Goal: Use online tool/utility

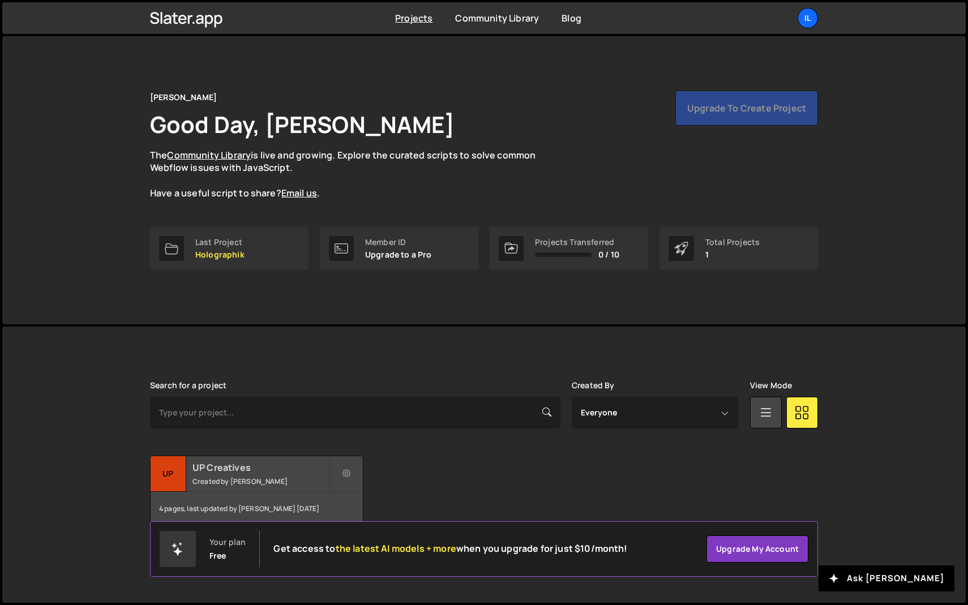
click at [244, 462] on h2 "UP Creatives" at bounding box center [260, 467] width 136 height 12
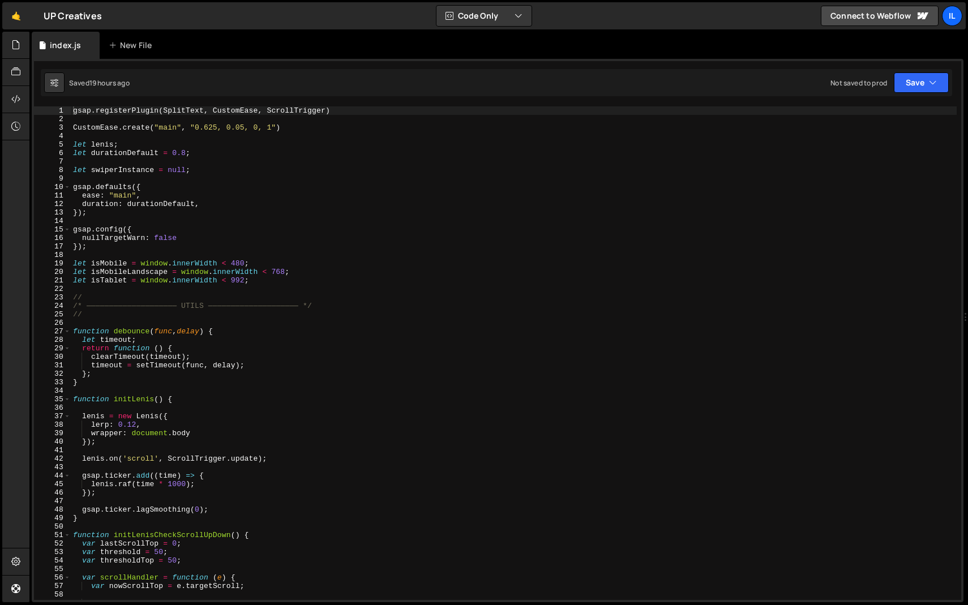
click at [272, 337] on div "gsap . registerPlugin ( SplitText , CustomEase , ScrollTrigger ) CustomEase . c…" at bounding box center [514, 361] width 886 height 510
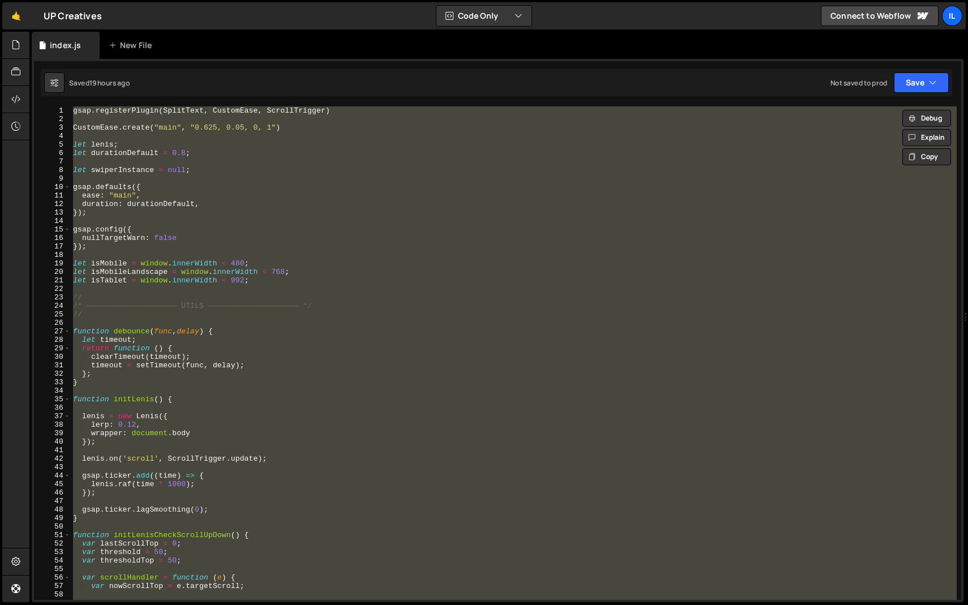
click at [255, 337] on div "gsap . registerPlugin ( SplitText , CustomEase , ScrollTrigger ) CustomEase . c…" at bounding box center [514, 352] width 886 height 493
type textarea "let timeout;"
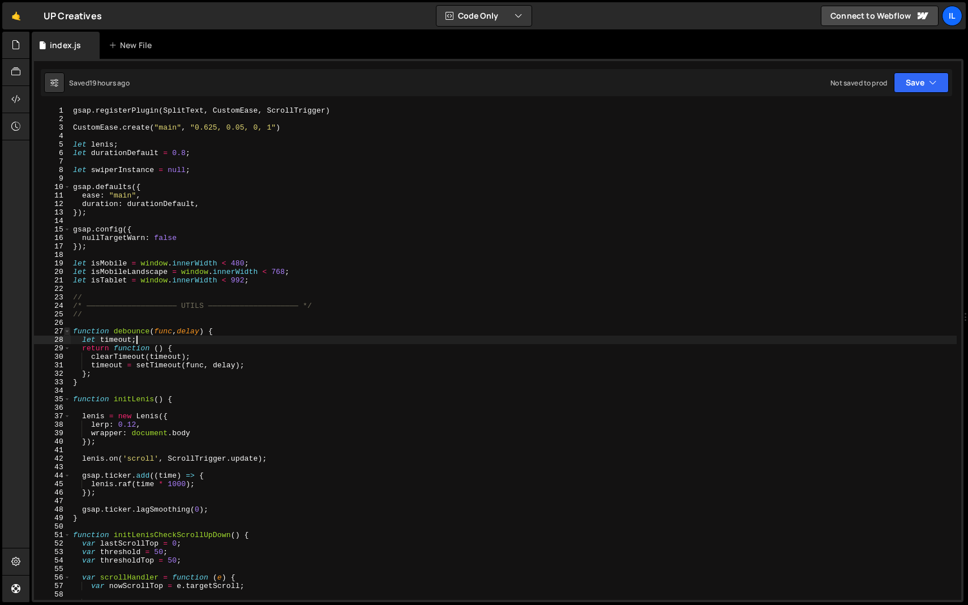
click at [67, 328] on span at bounding box center [67, 331] width 6 height 8
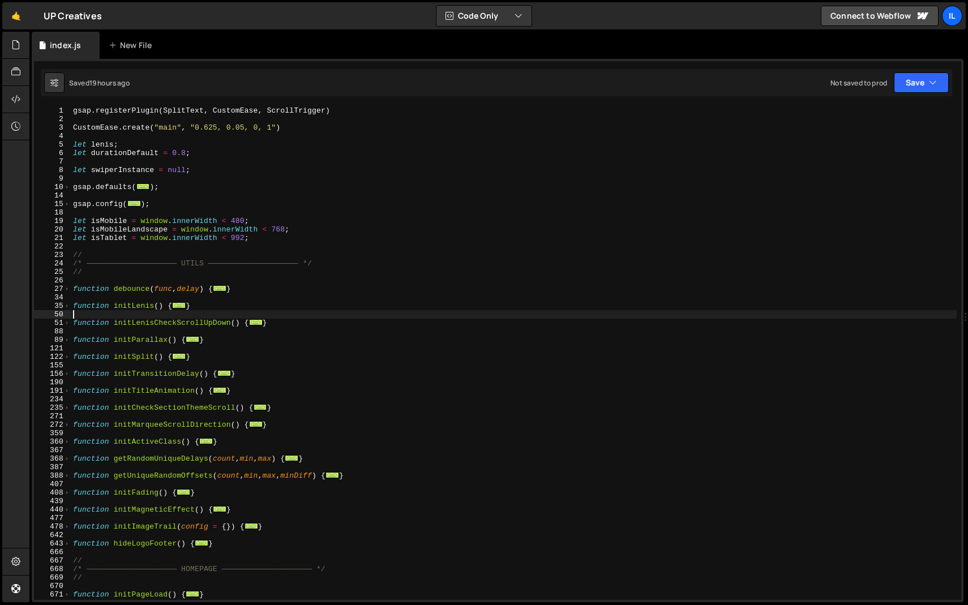
click at [226, 318] on div "gsap . registerPlugin ( SplitText , CustomEase , ScrollTrigger ) CustomEase . c…" at bounding box center [514, 361] width 886 height 510
drag, startPoint x: 263, startPoint y: 290, endPoint x: 43, endPoint y: 290, distance: 219.5
click at [43, 290] on div "1 2 3 4 5 6 7 8 9 10 14 15 18 19 20 21 22 23 24 25 26 27 34 35 50 51 88 89 121 …" at bounding box center [497, 352] width 927 height 493
click at [125, 272] on div "gsap . registerPlugin ( SplitText , CustomEase , ScrollTrigger ) CustomEase . c…" at bounding box center [514, 361] width 886 height 510
click at [67, 306] on span at bounding box center [67, 306] width 6 height 8
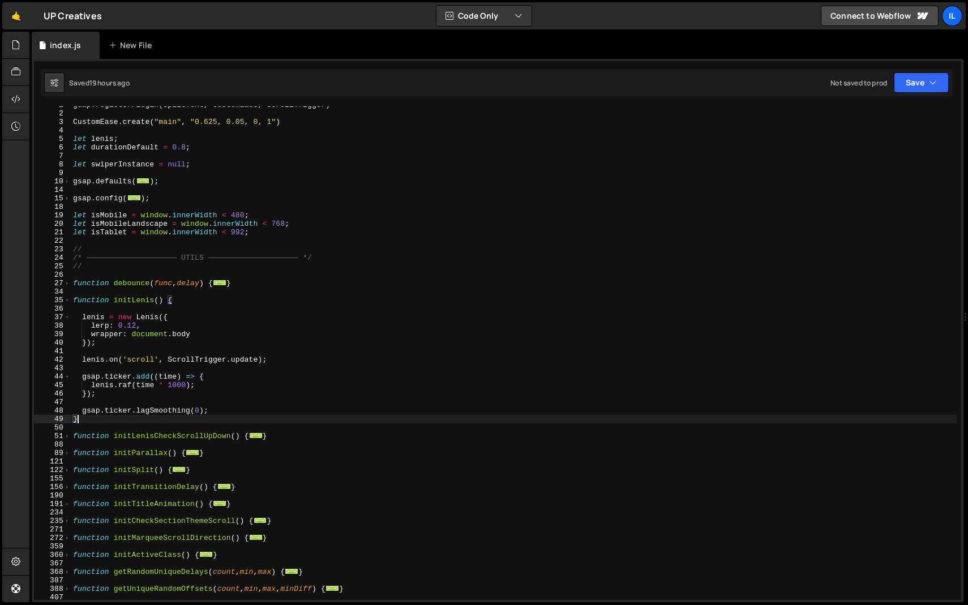
click at [109, 422] on div "gsap . registerPlugin ( SplitText , CustomEase , ScrollTrigger ) CustomEase . c…" at bounding box center [514, 356] width 886 height 510
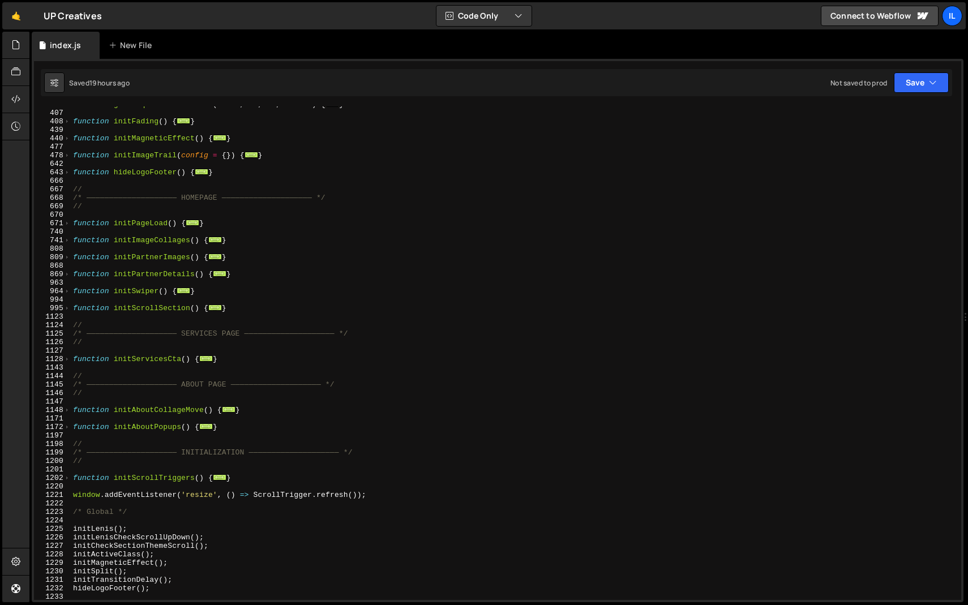
scroll to position [490, 0]
click at [68, 308] on span at bounding box center [67, 308] width 6 height 8
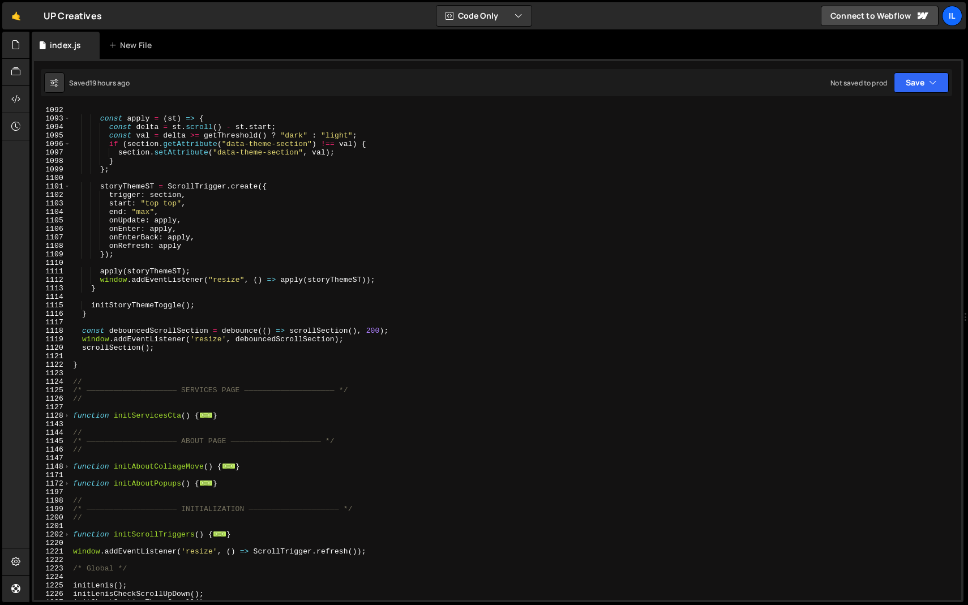
scroll to position [1511, 0]
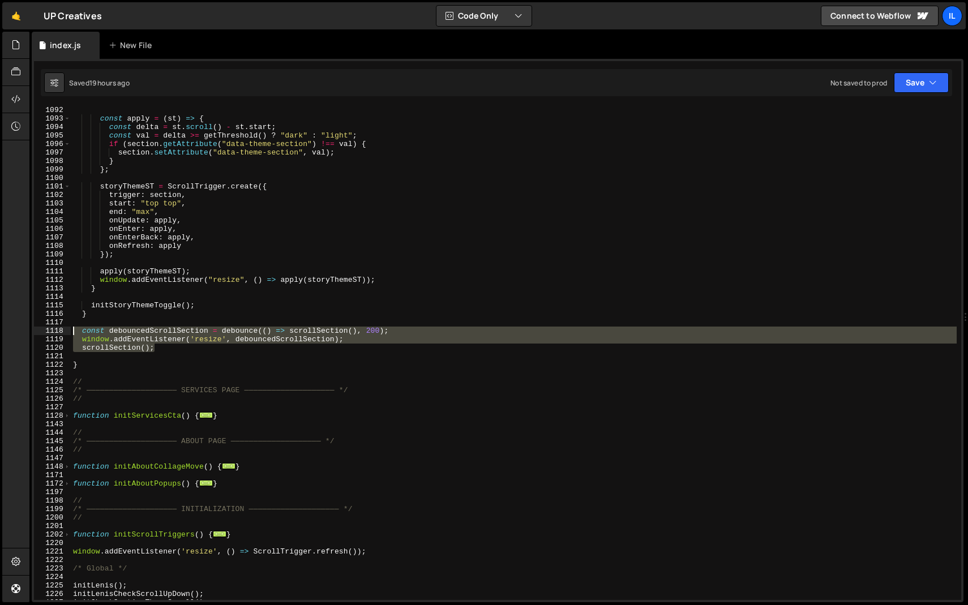
drag, startPoint x: 160, startPoint y: 346, endPoint x: 57, endPoint y: 330, distance: 104.2
click at [57, 330] on div "} 1092 1093 1094 1095 1096 1097 1098 1099 1100 1101 1102 1103 1104 1105 1106 11…" at bounding box center [497, 352] width 927 height 493
click at [115, 362] on div "const apply = ( st ) => { const delta = st . scroll ( ) - st . start ; const va…" at bounding box center [514, 361] width 886 height 510
type textarea "}"
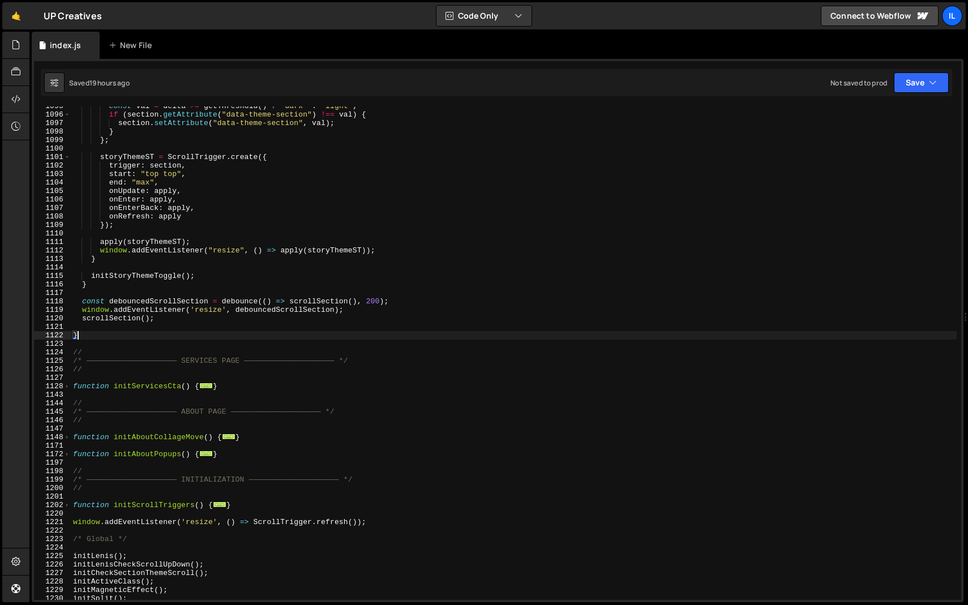
scroll to position [1533, 0]
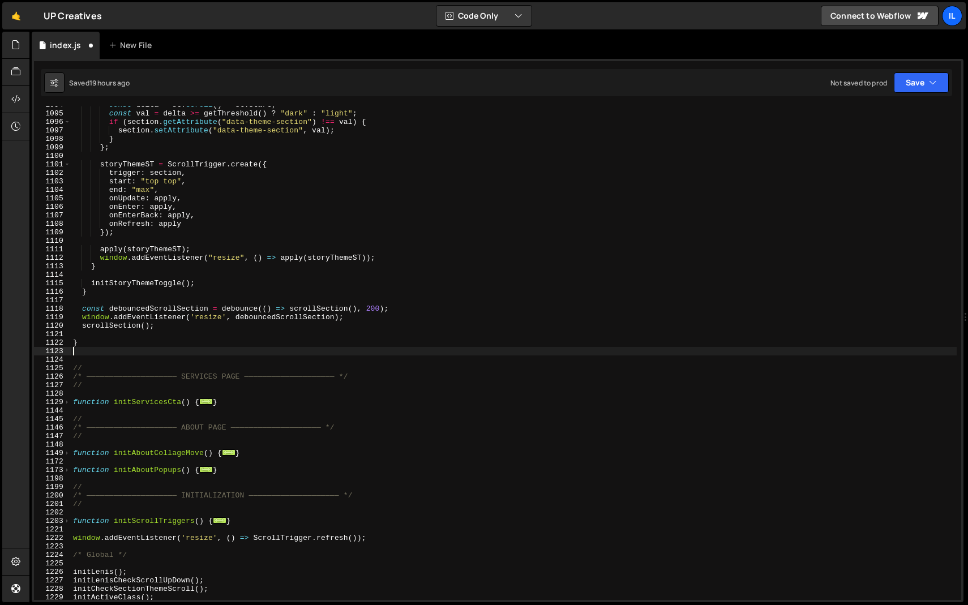
type textarea "}"
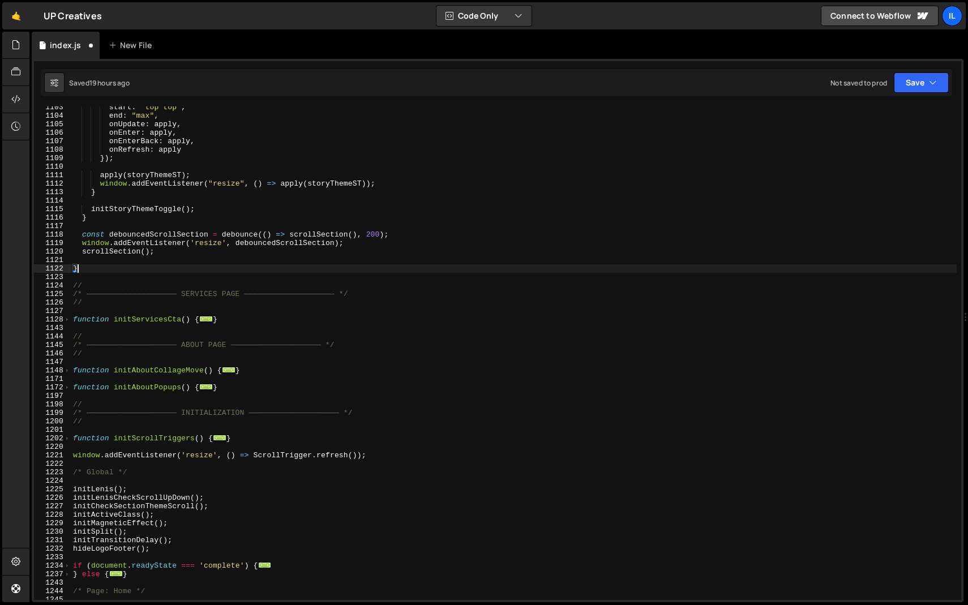
scroll to position [1608, 0]
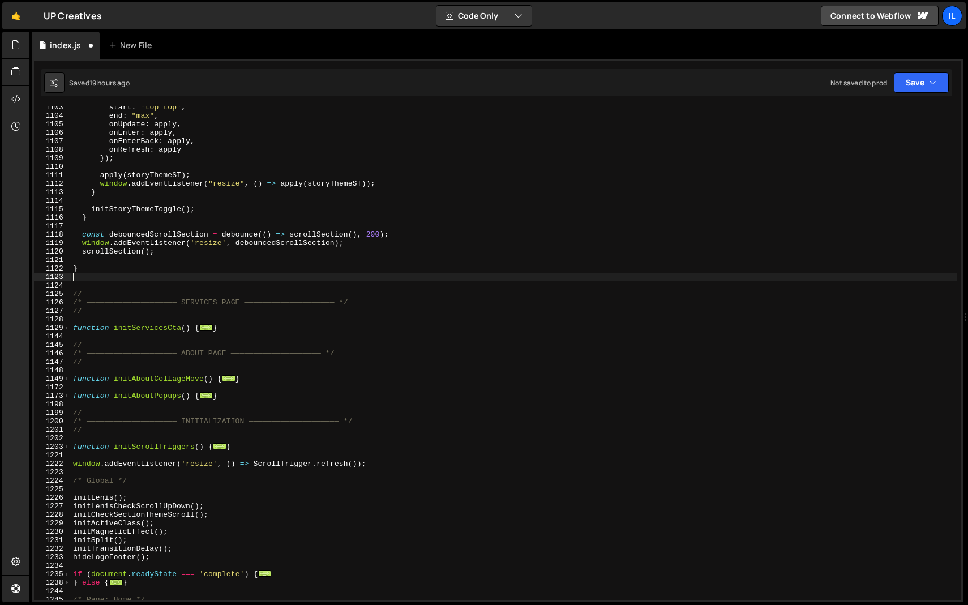
type textarea "}"
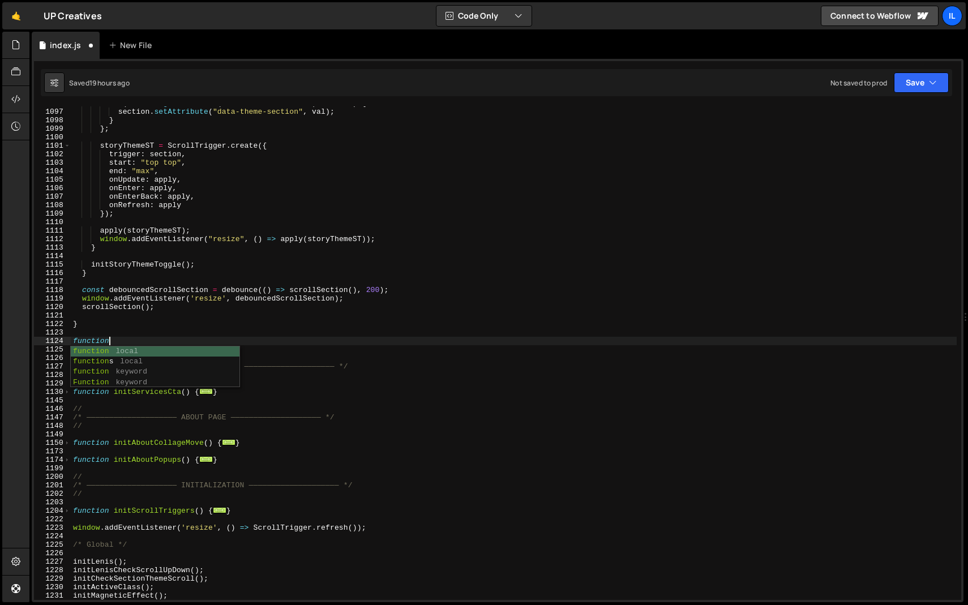
scroll to position [0, 2]
type textarea "function resizeReload() {}"
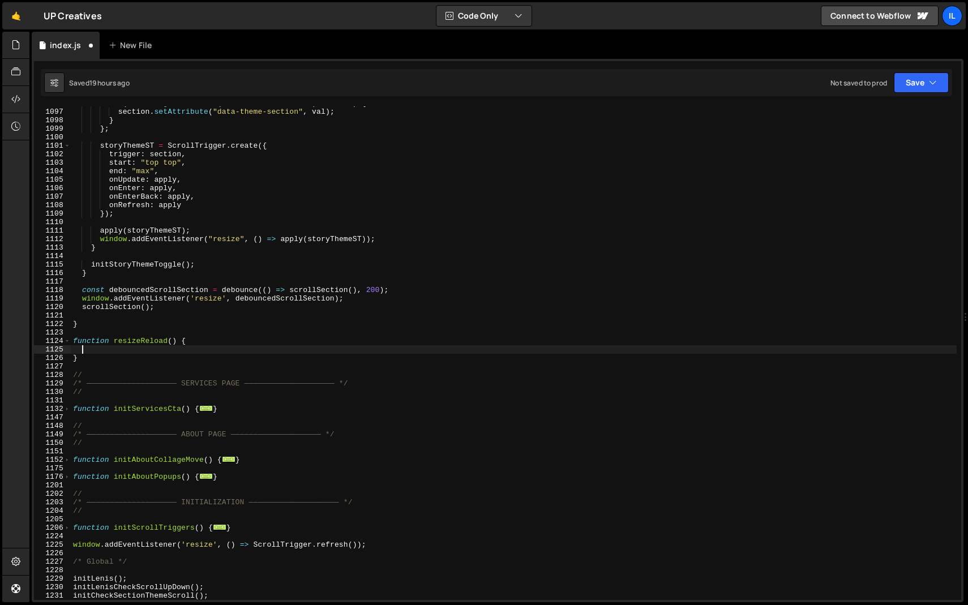
scroll to position [0, 0]
paste textarea "window.addEventListener('resize', debouncedReload);"
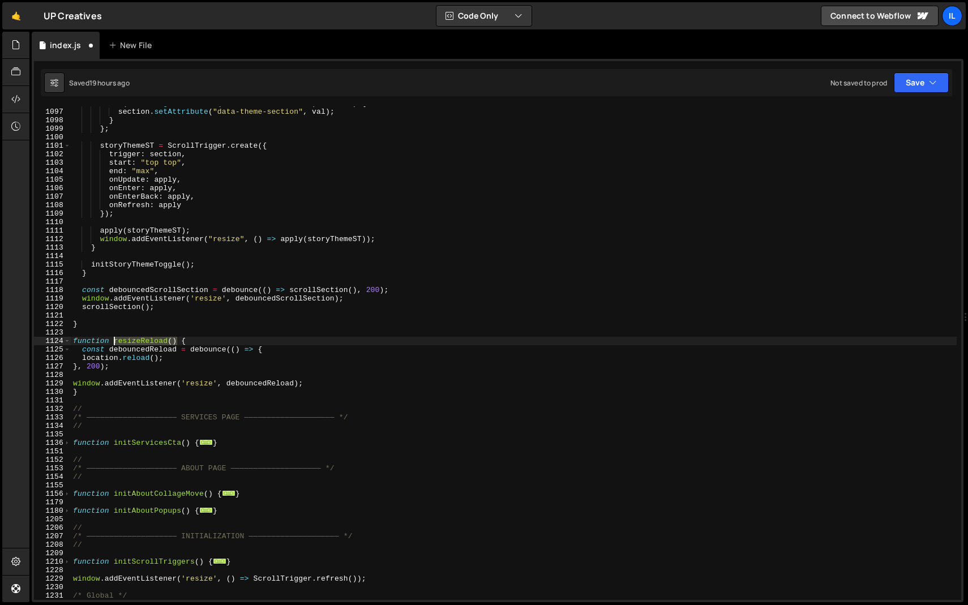
drag, startPoint x: 175, startPoint y: 340, endPoint x: 114, endPoint y: 338, distance: 61.1
click at [114, 338] on div "if ( section . getAttribute ( "data-theme-section" ) !== val ) { section . setA…" at bounding box center [514, 354] width 886 height 510
click at [119, 393] on div "if ( section . getAttribute ( "data-theme-section" ) !== val ) { section . setA…" at bounding box center [514, 354] width 886 height 510
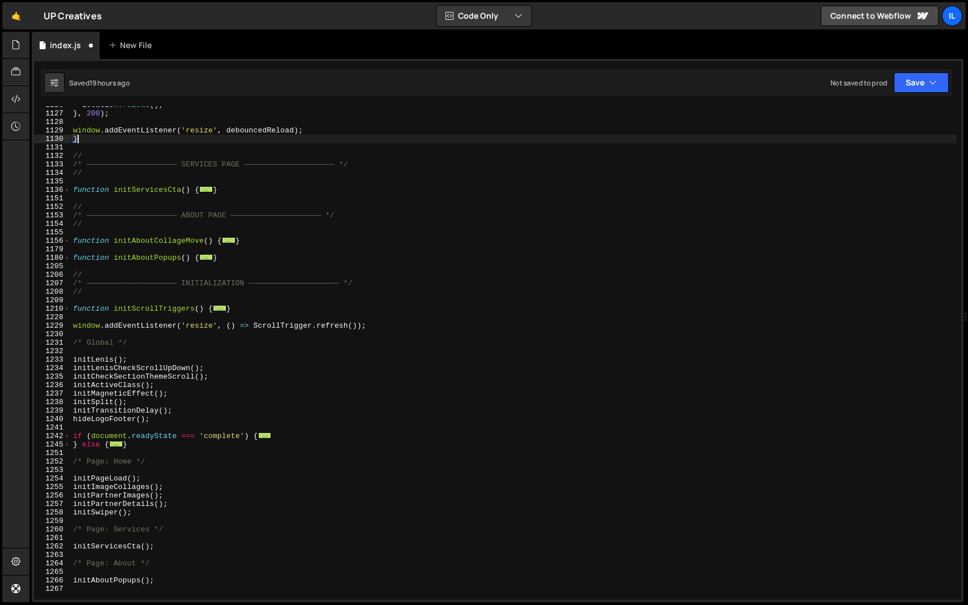
scroll to position [1804, 0]
click at [160, 413] on div "location . reload ( ) ; } , 200 ) ; window . addEventListener ( 'resize' , debo…" at bounding box center [514, 356] width 886 height 510
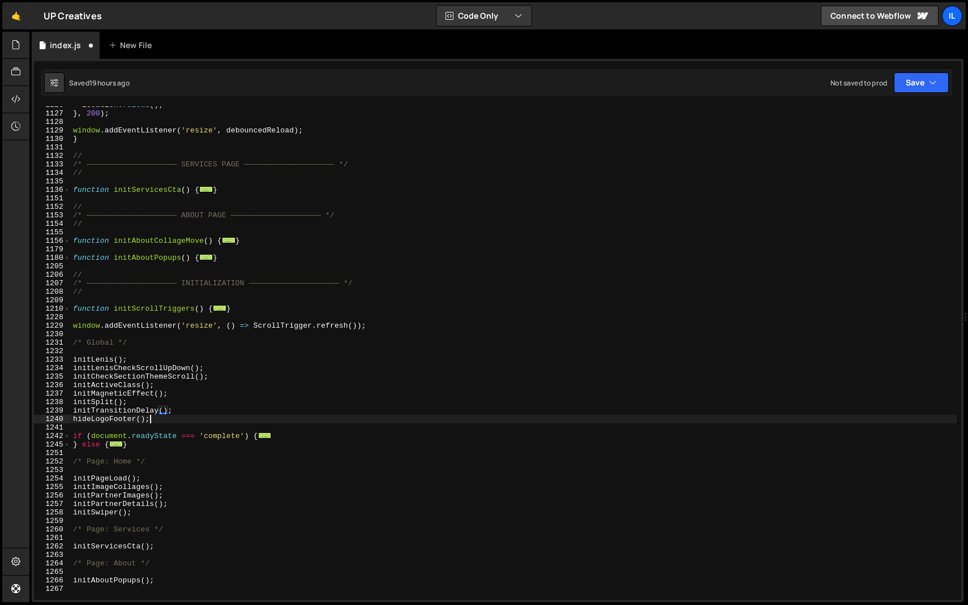
click at [157, 419] on div "location . reload ( ) ; } , 200 ) ; window . addEventListener ( 'resize' , debo…" at bounding box center [514, 356] width 886 height 510
type textarea "hideLogoFooter();"
paste textarea "resizeReload()"
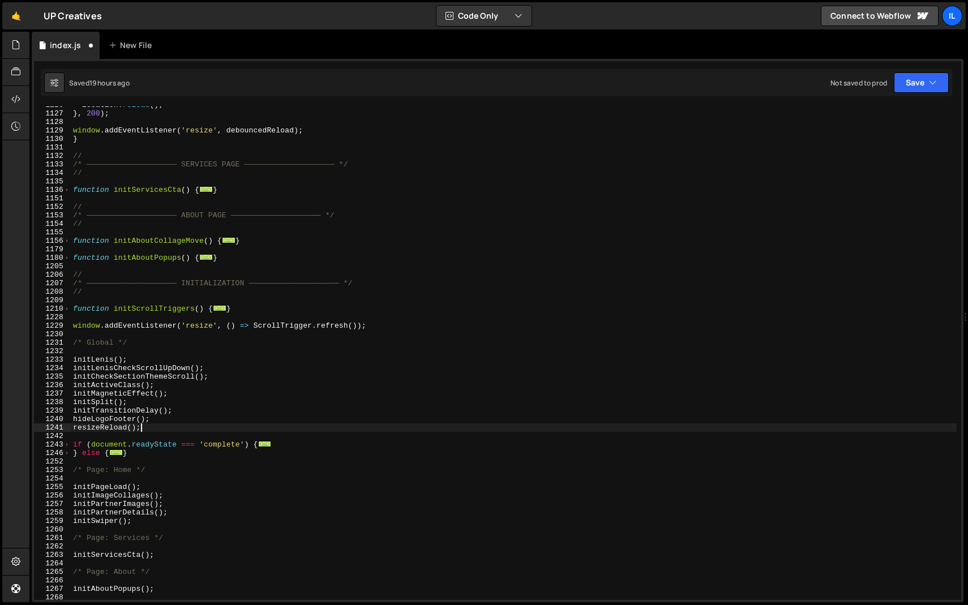
scroll to position [9554, 0]
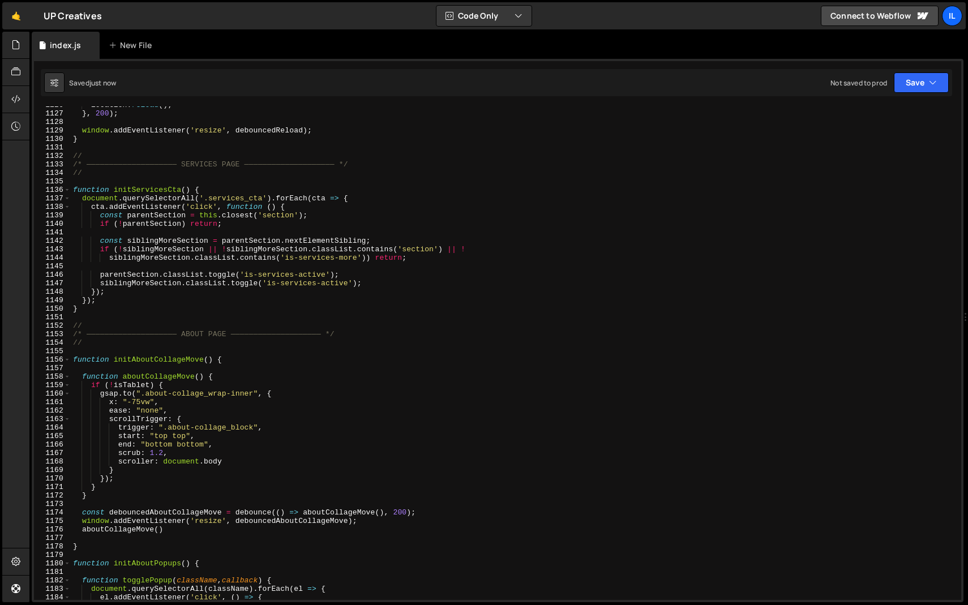
type textarea "resizeReload();"
